Goal: Task Accomplishment & Management: Manage account settings

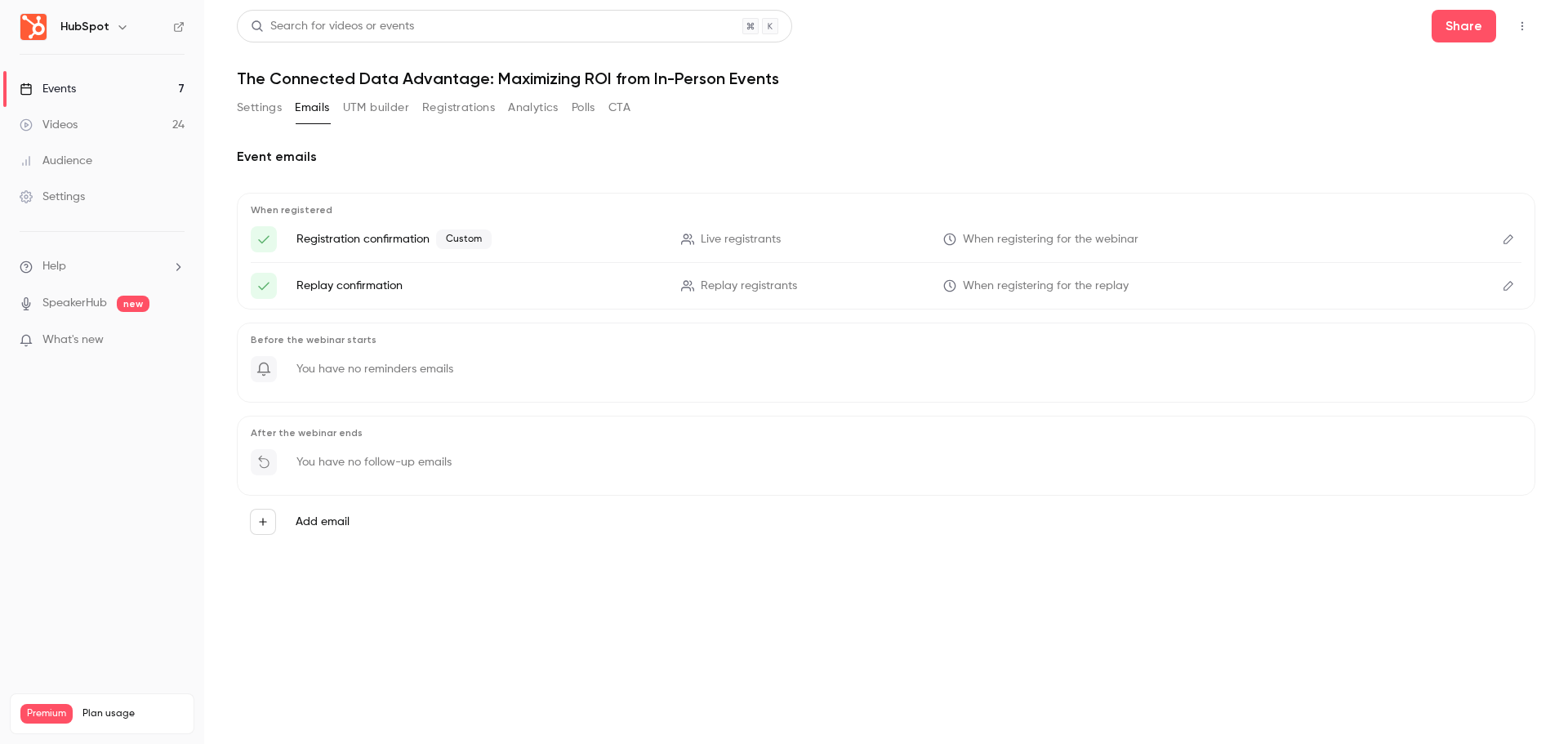
click at [1509, 238] on icon "Edit" at bounding box center [1508, 238] width 13 height 12
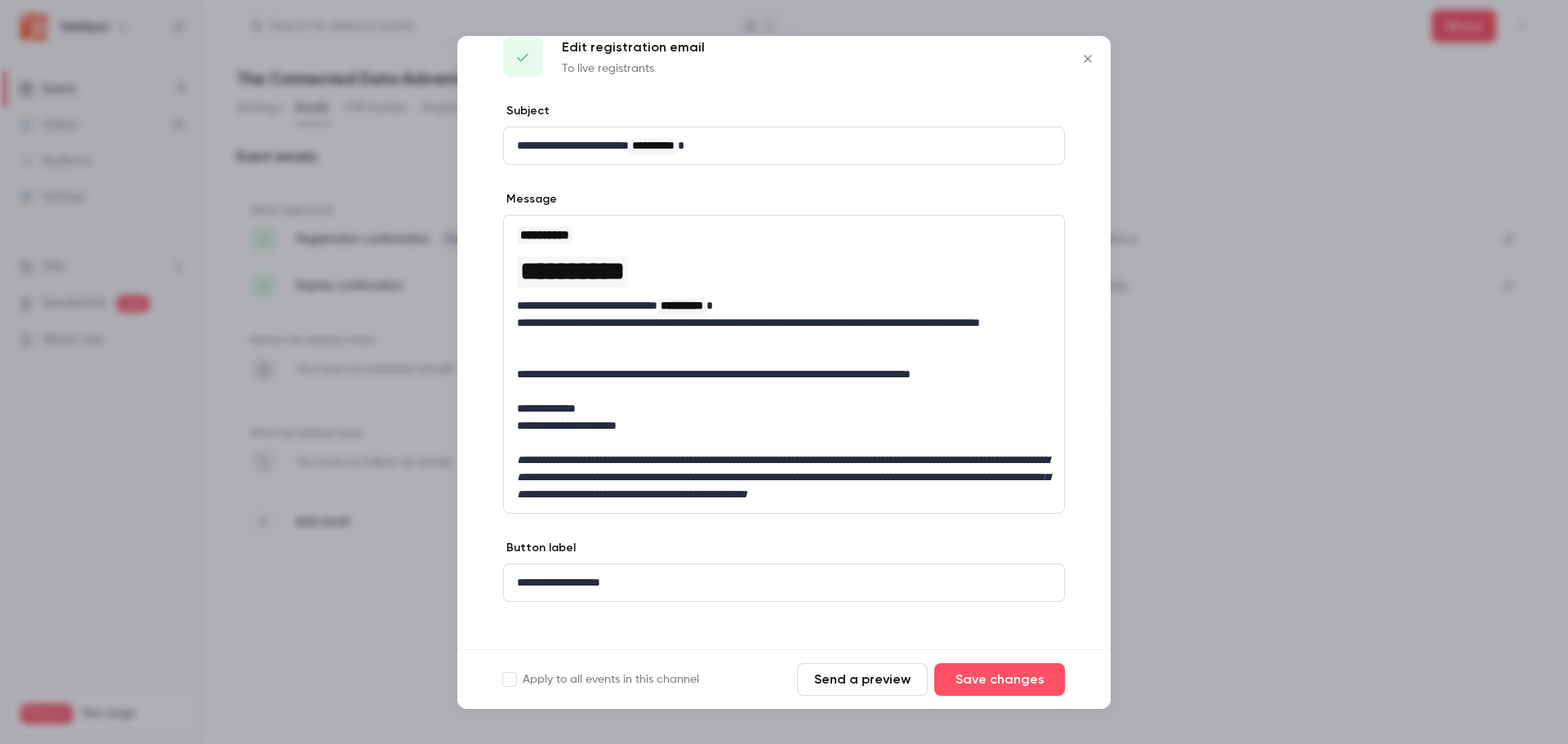
scroll to position [59, 0]
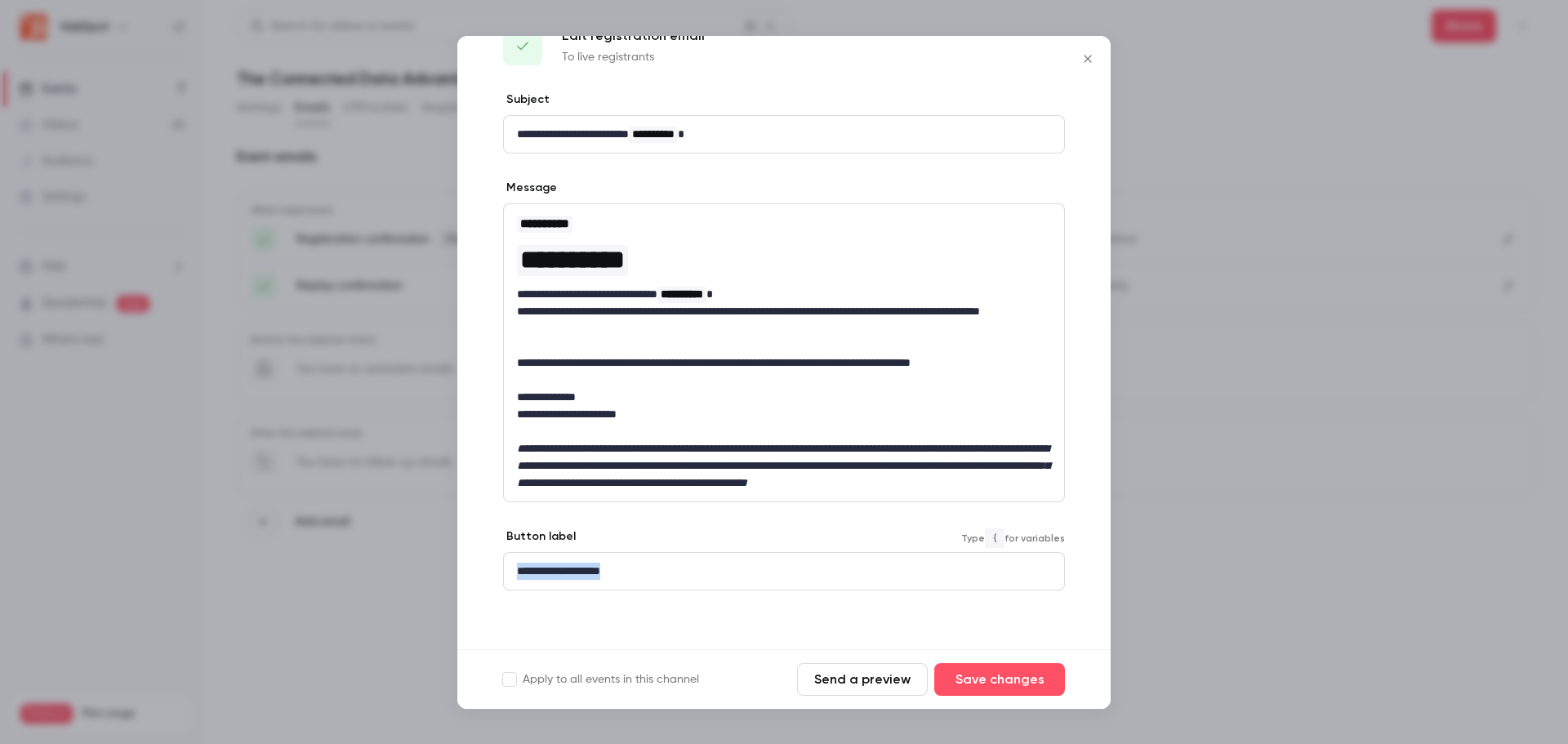
drag, startPoint x: 628, startPoint y: 562, endPoint x: 504, endPoint y: 570, distance: 124.3
click at [504, 570] on div "**********" at bounding box center [784, 571] width 560 height 37
click at [1018, 678] on button "Save changes" at bounding box center [1000, 679] width 131 height 32
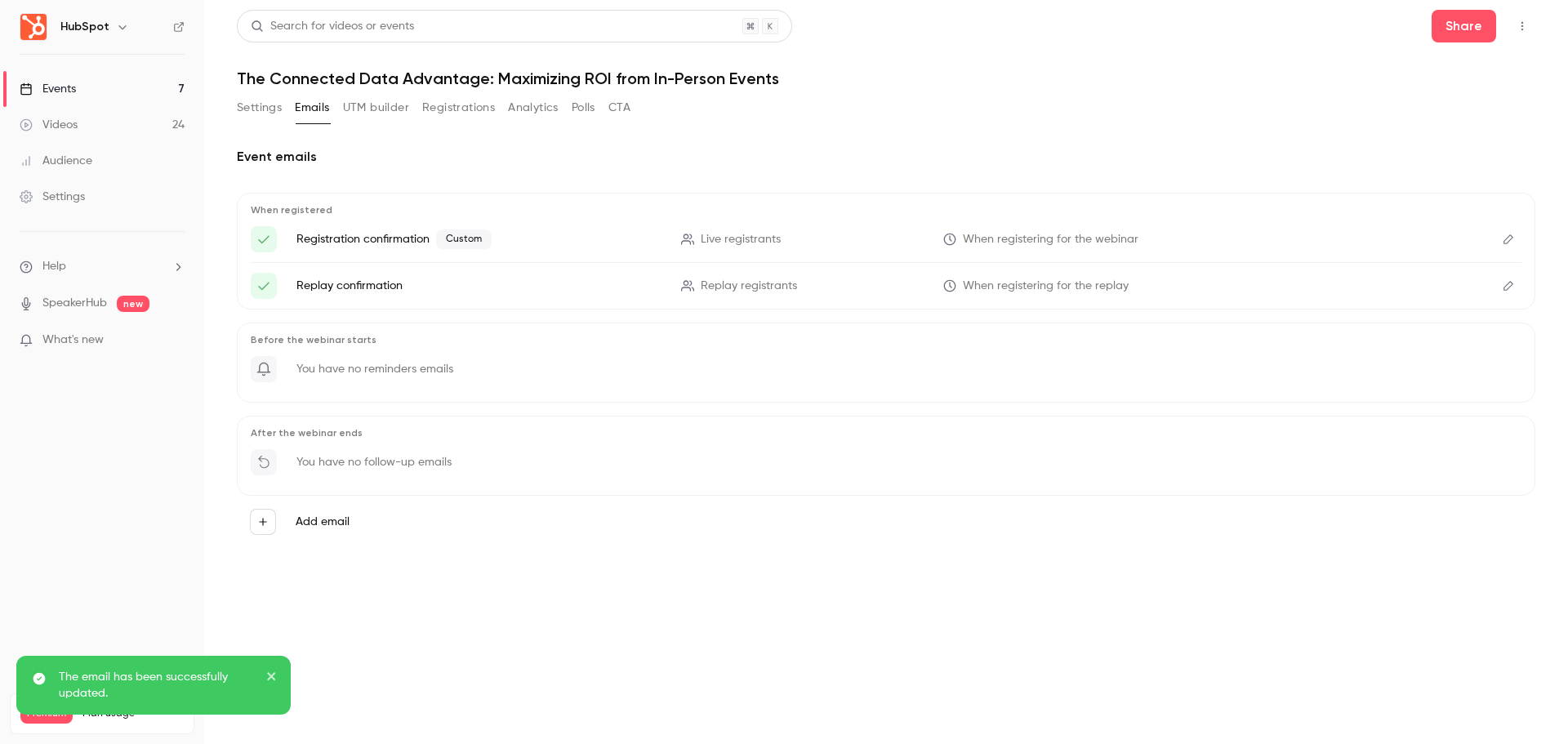
click at [267, 111] on button "Settings" at bounding box center [259, 108] width 45 height 26
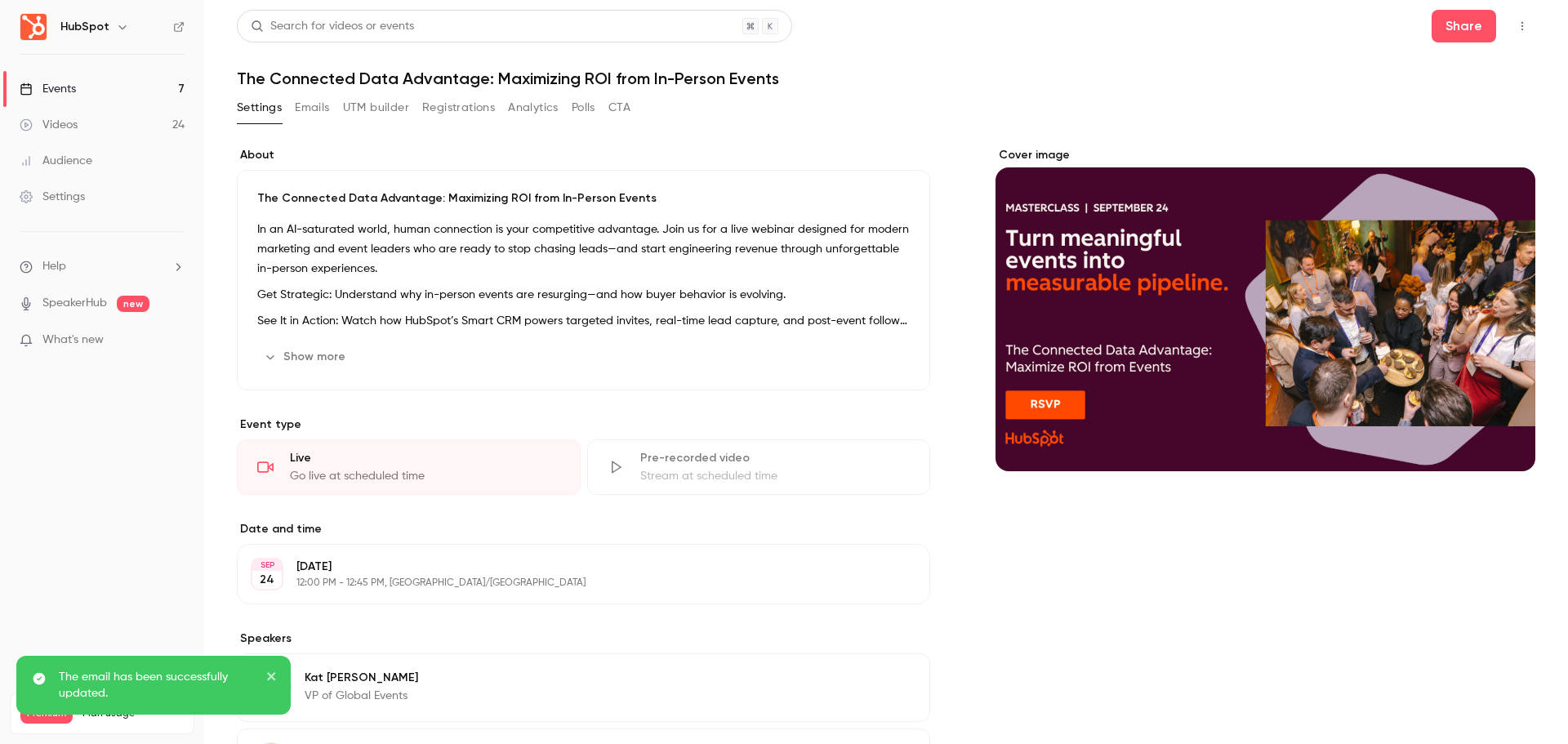
click at [168, 89] on link "Events 7" at bounding box center [102, 89] width 204 height 36
